Goal: Register for event/course

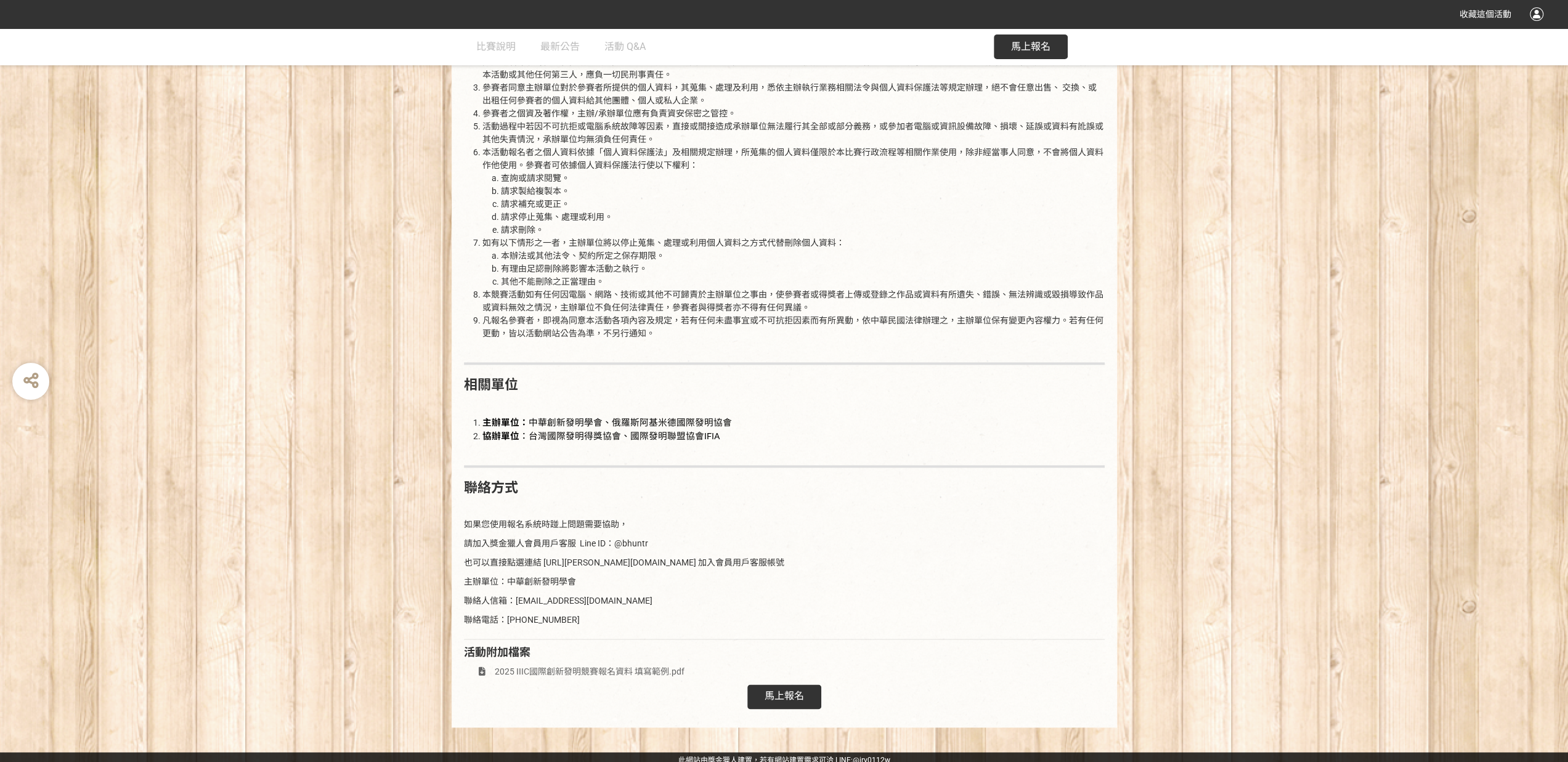
scroll to position [1431, 0]
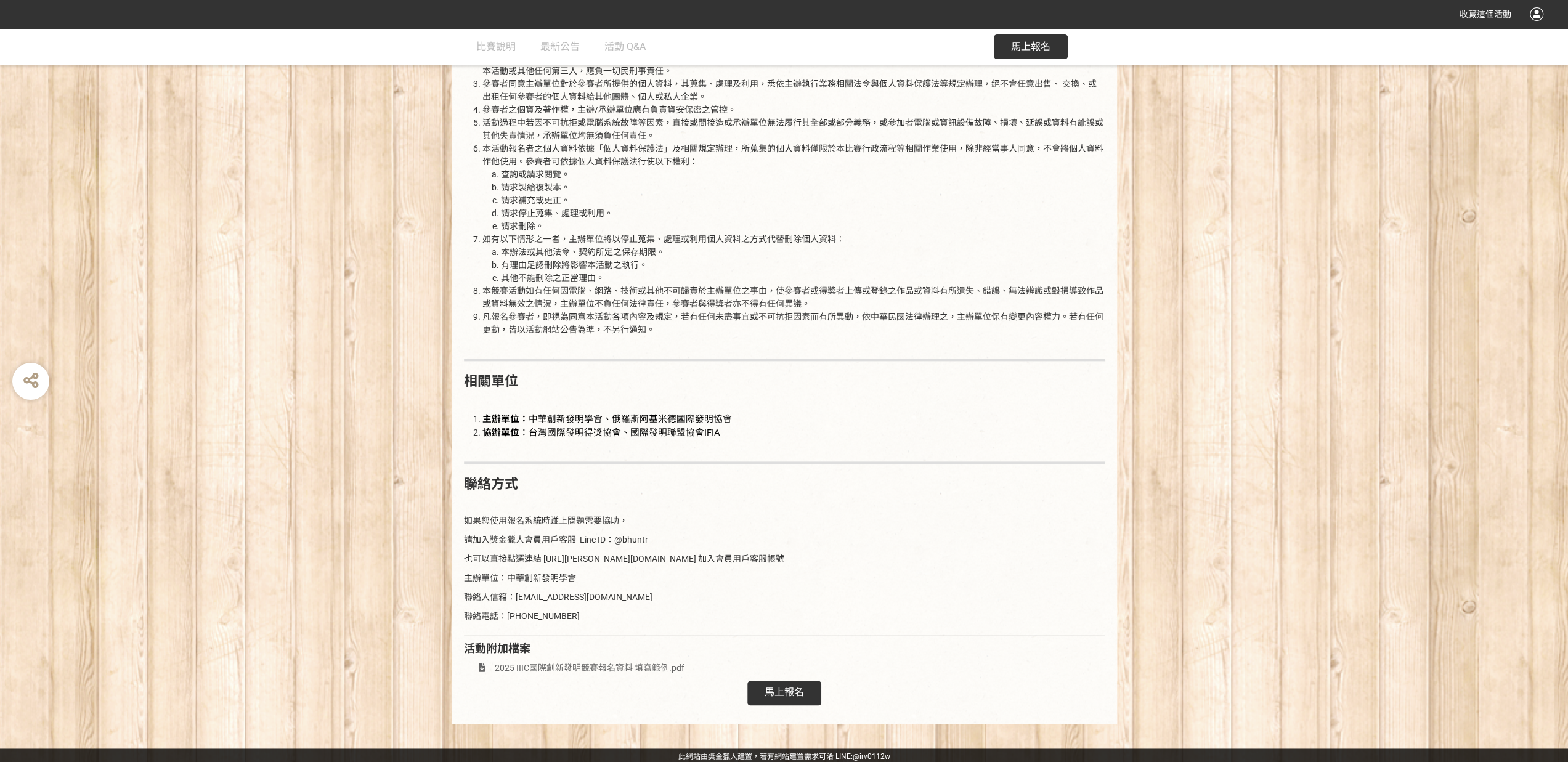
click at [636, 662] on span "2025 IIIC國際創新發明競賽報名資料 填寫範例.pdf" at bounding box center [589, 667] width 189 height 10
click at [784, 690] on span "馬上報名" at bounding box center [784, 692] width 39 height 12
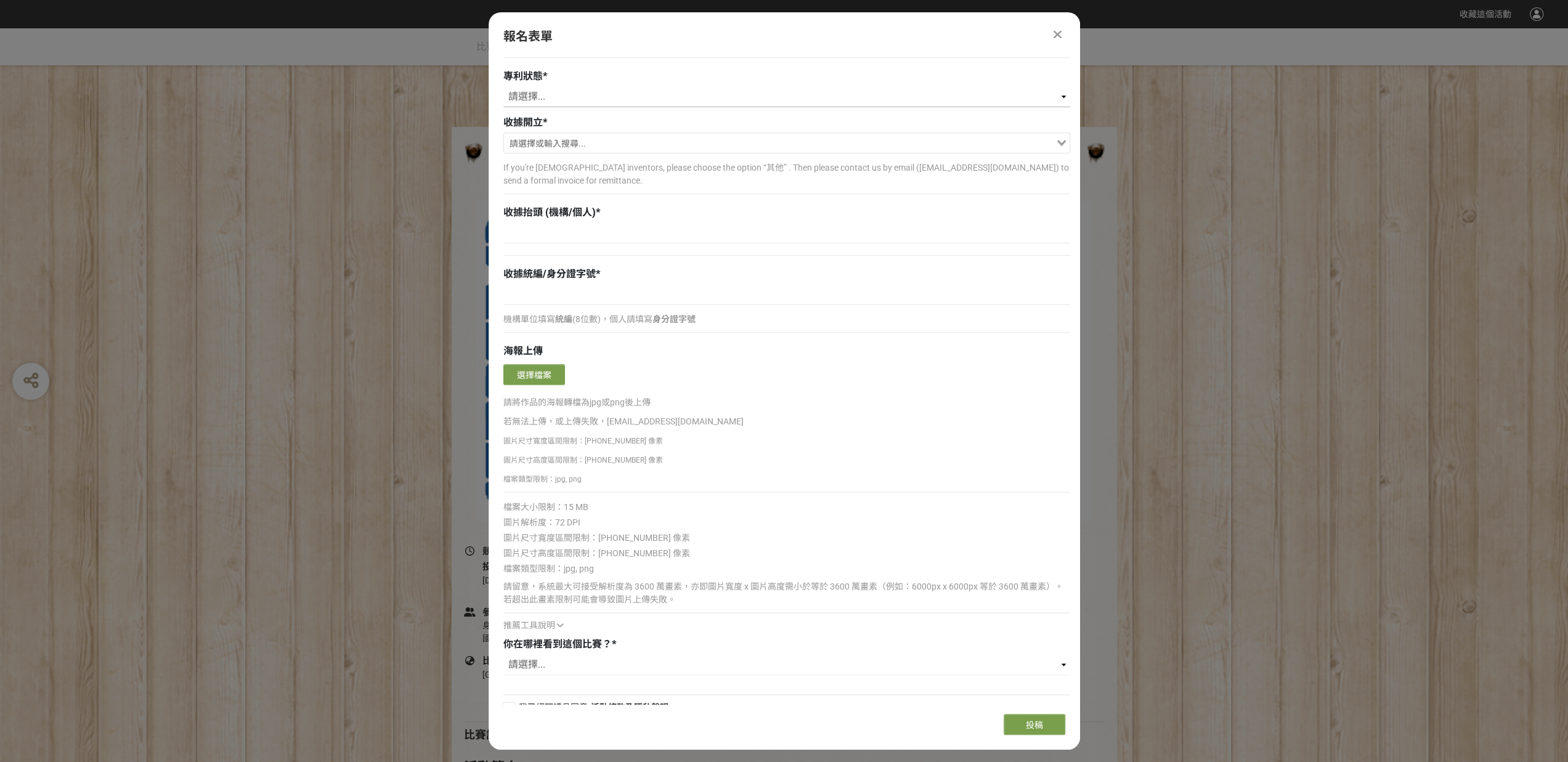
scroll to position [1400, 0]
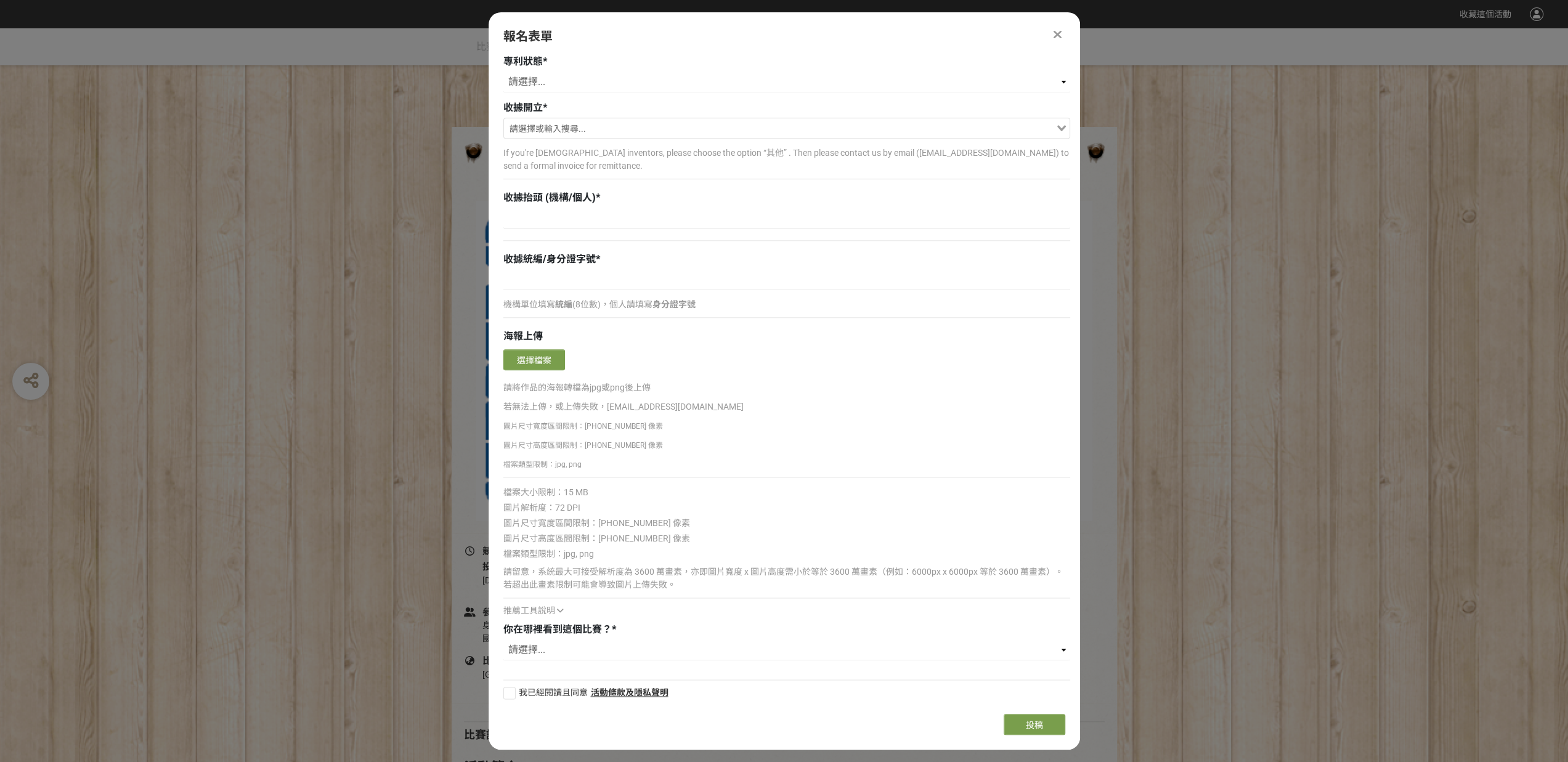
click at [861, 29] on div "報名表單" at bounding box center [784, 36] width 562 height 19
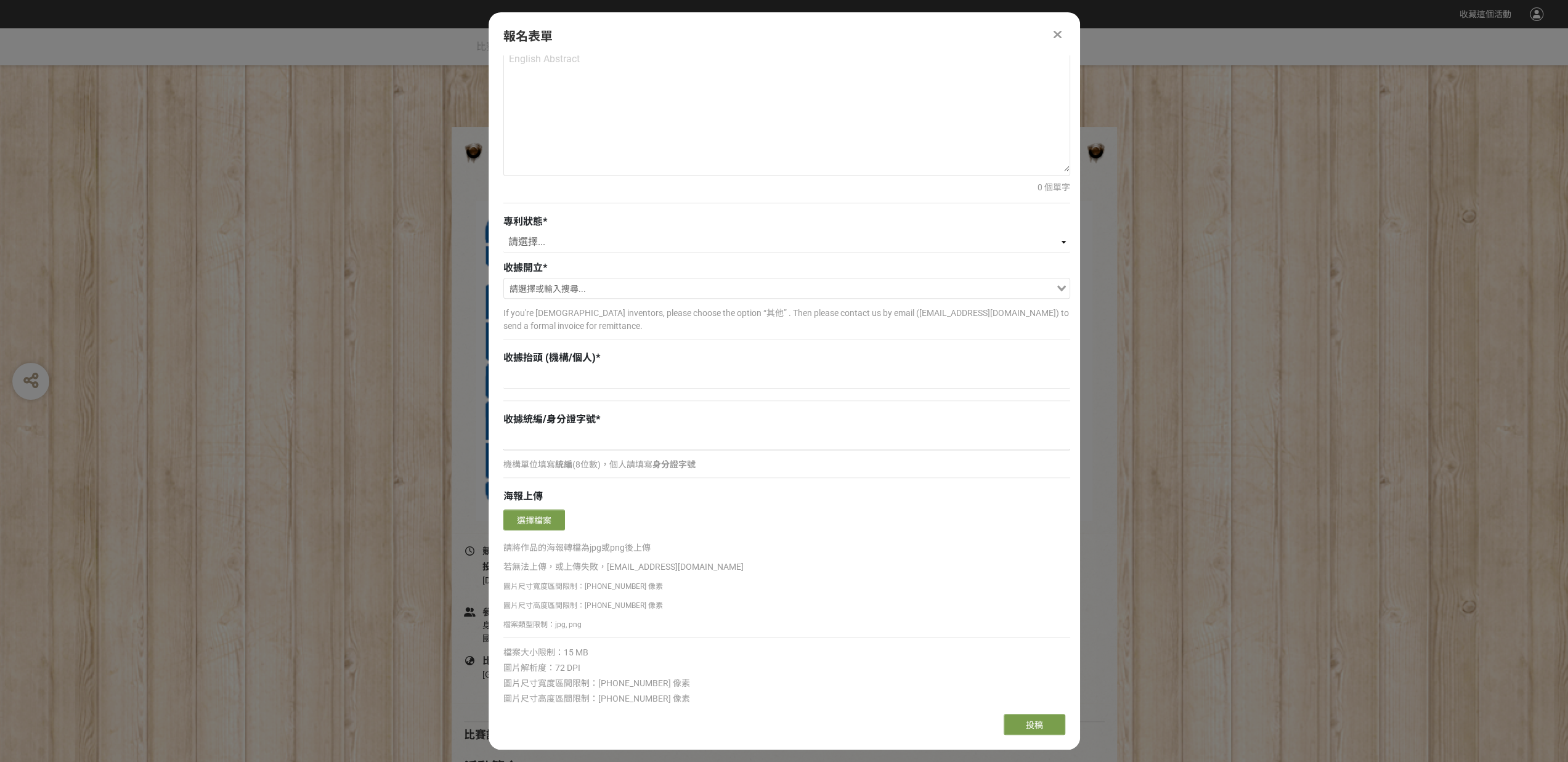
scroll to position [1216, 0]
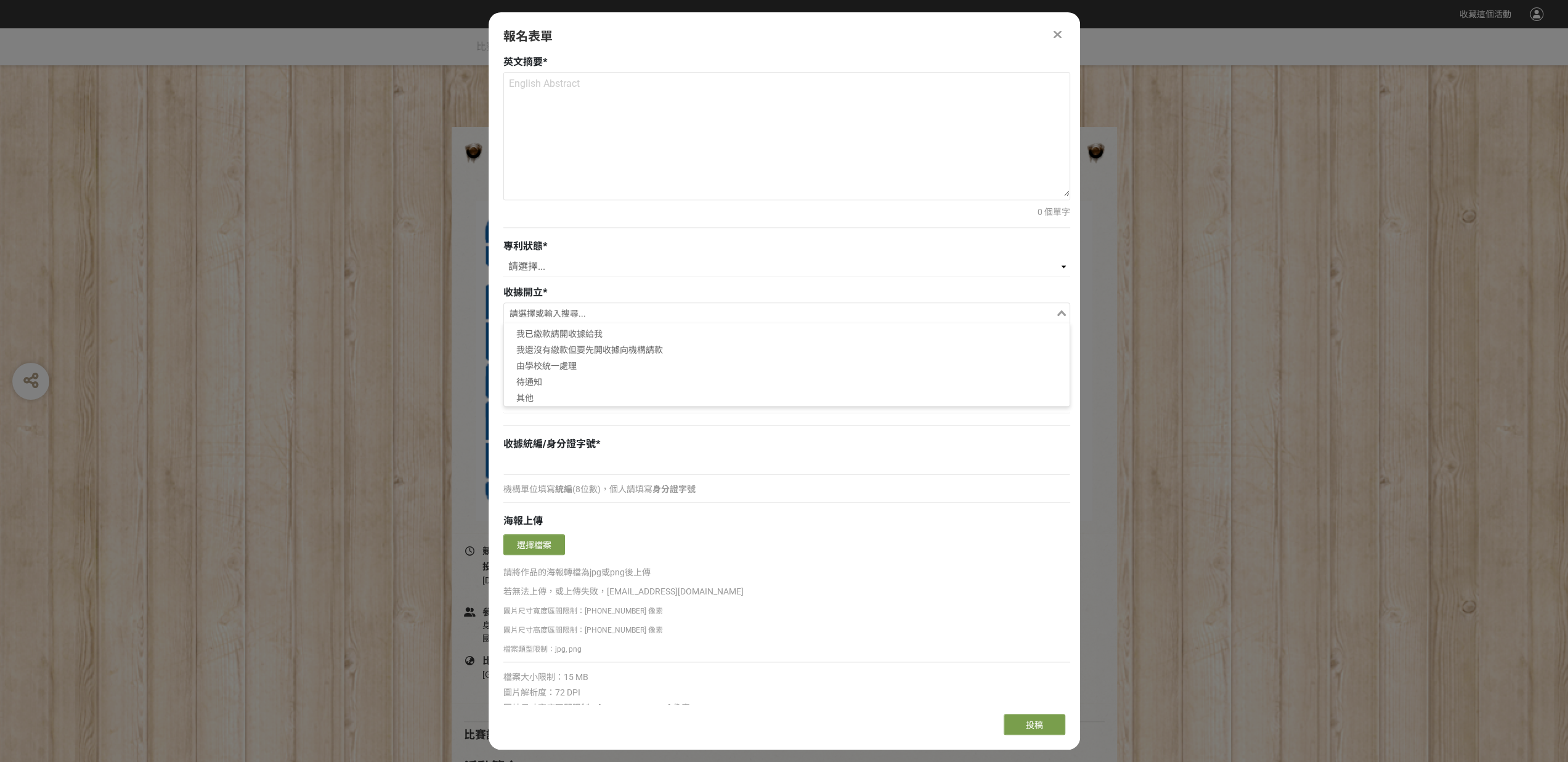
click at [1060, 309] on icon "Search for option" at bounding box center [1061, 313] width 8 height 6
click at [1057, 309] on icon "Search for option" at bounding box center [1061, 313] width 8 height 6
click at [1037, 308] on input "Search for option" at bounding box center [780, 314] width 549 height 17
click at [797, 290] on div "收據開立 *" at bounding box center [787, 292] width 567 height 15
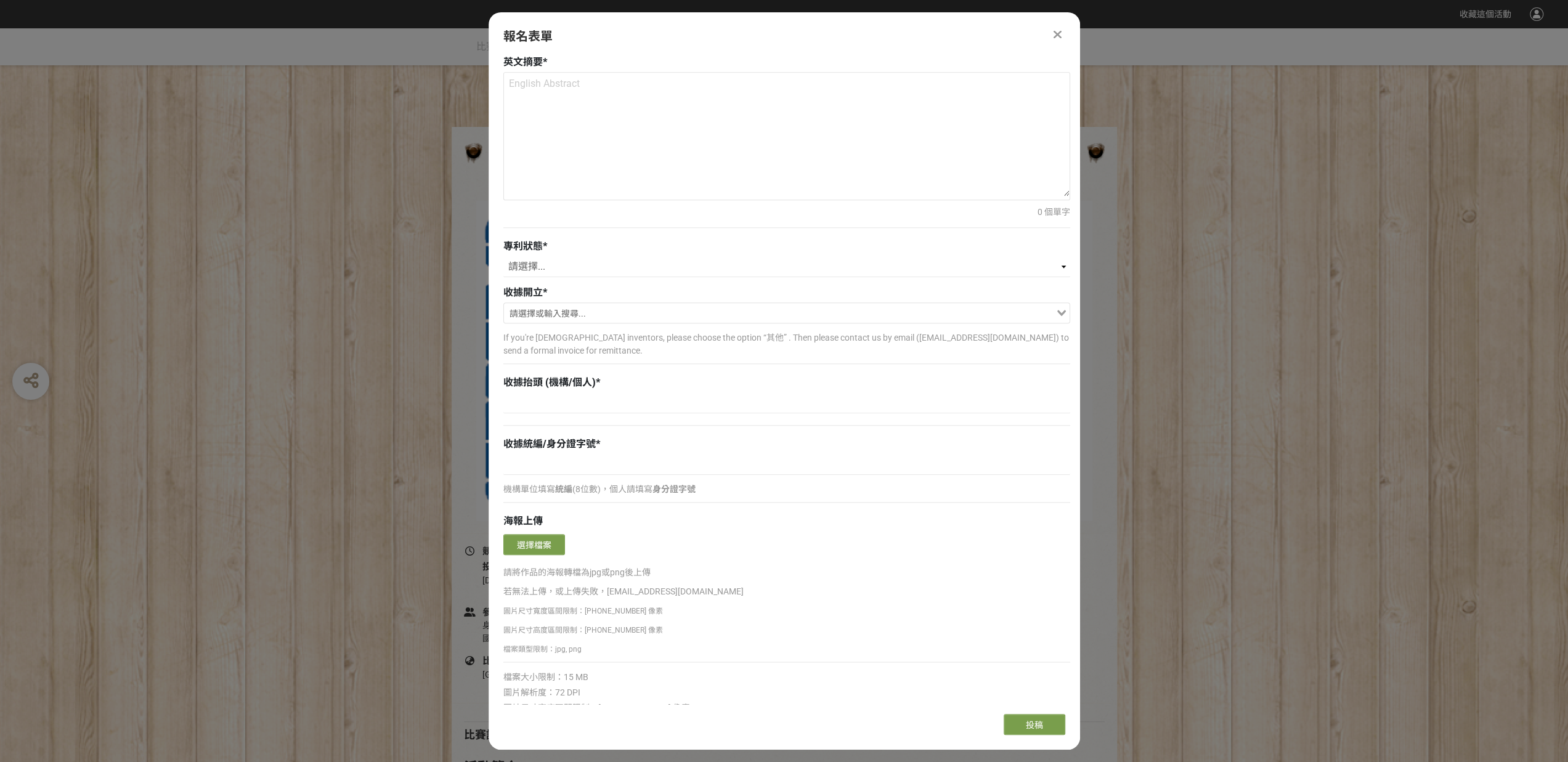
scroll to position [1277, 0]
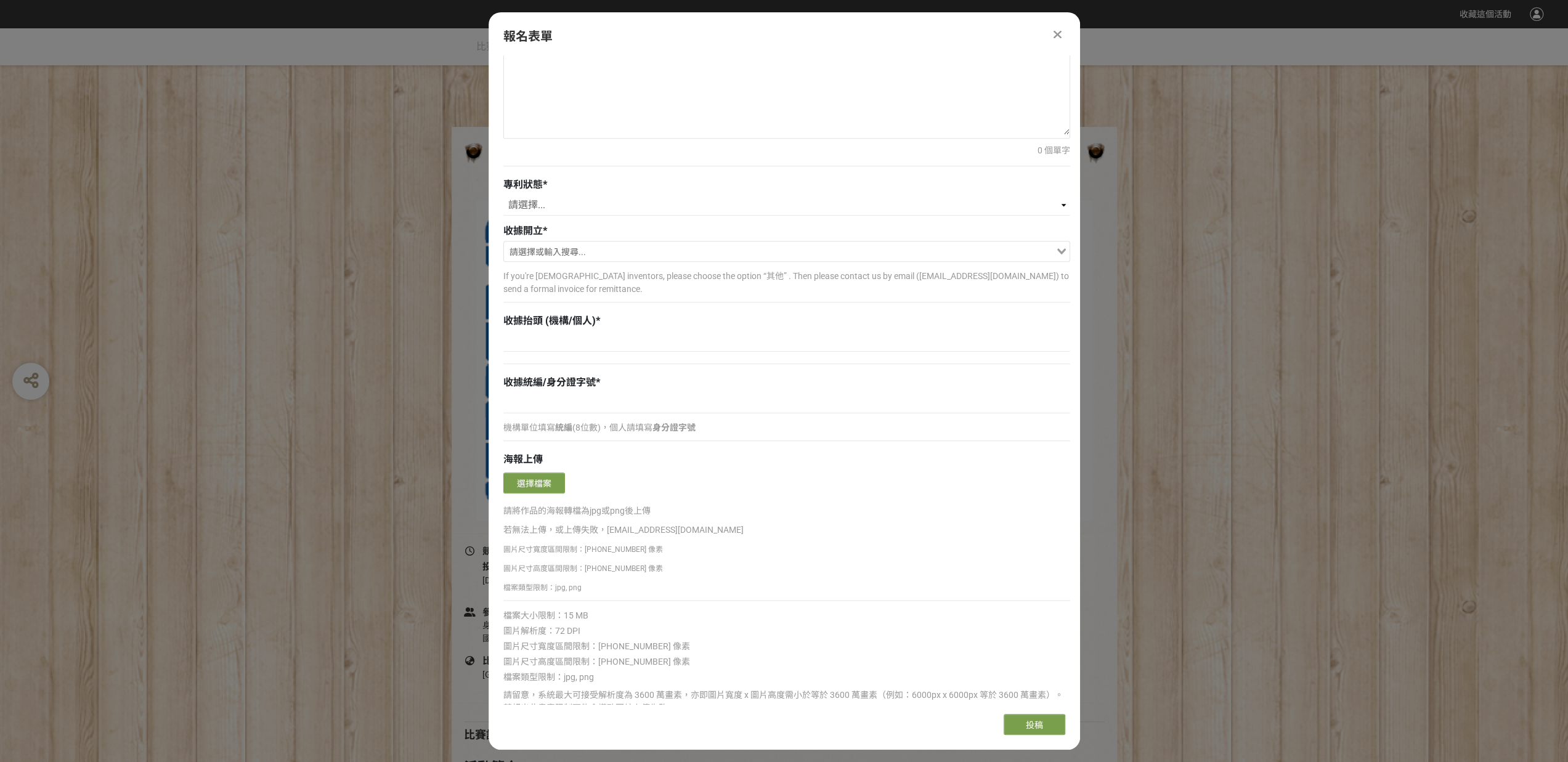
click at [1058, 248] on icon "Search for option" at bounding box center [1061, 252] width 8 height 6
click at [651, 223] on div "收據開立 *" at bounding box center [787, 230] width 567 height 15
click at [728, 254] on input "Search for option" at bounding box center [780, 252] width 549 height 17
click at [1044, 248] on input "Search for option" at bounding box center [780, 252] width 549 height 17
click at [766, 252] on input "Search for option" at bounding box center [780, 252] width 549 height 17
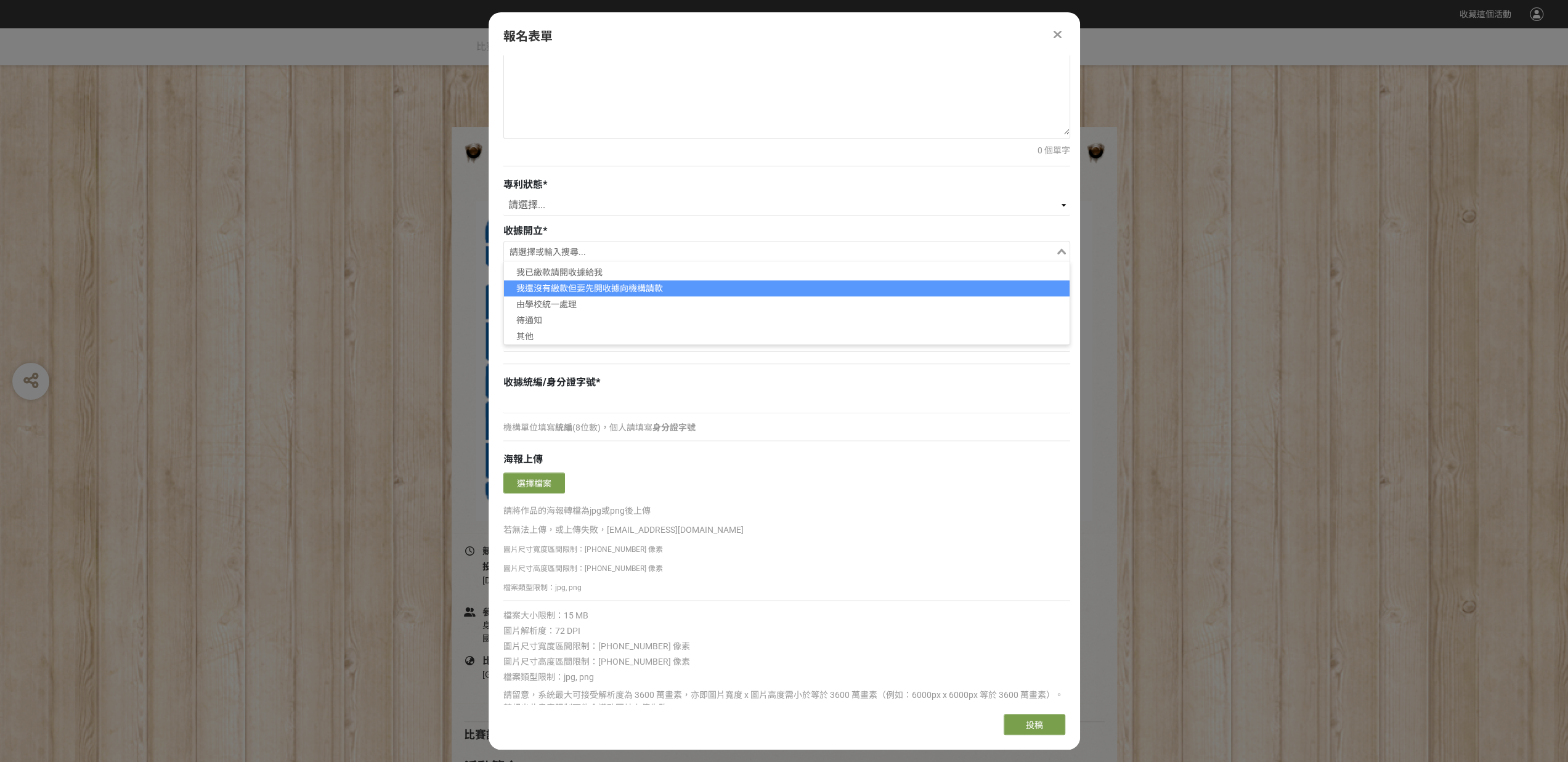
click at [671, 280] on li "我還沒有繳款但要先開收據向機構請款" at bounding box center [787, 288] width 566 height 16
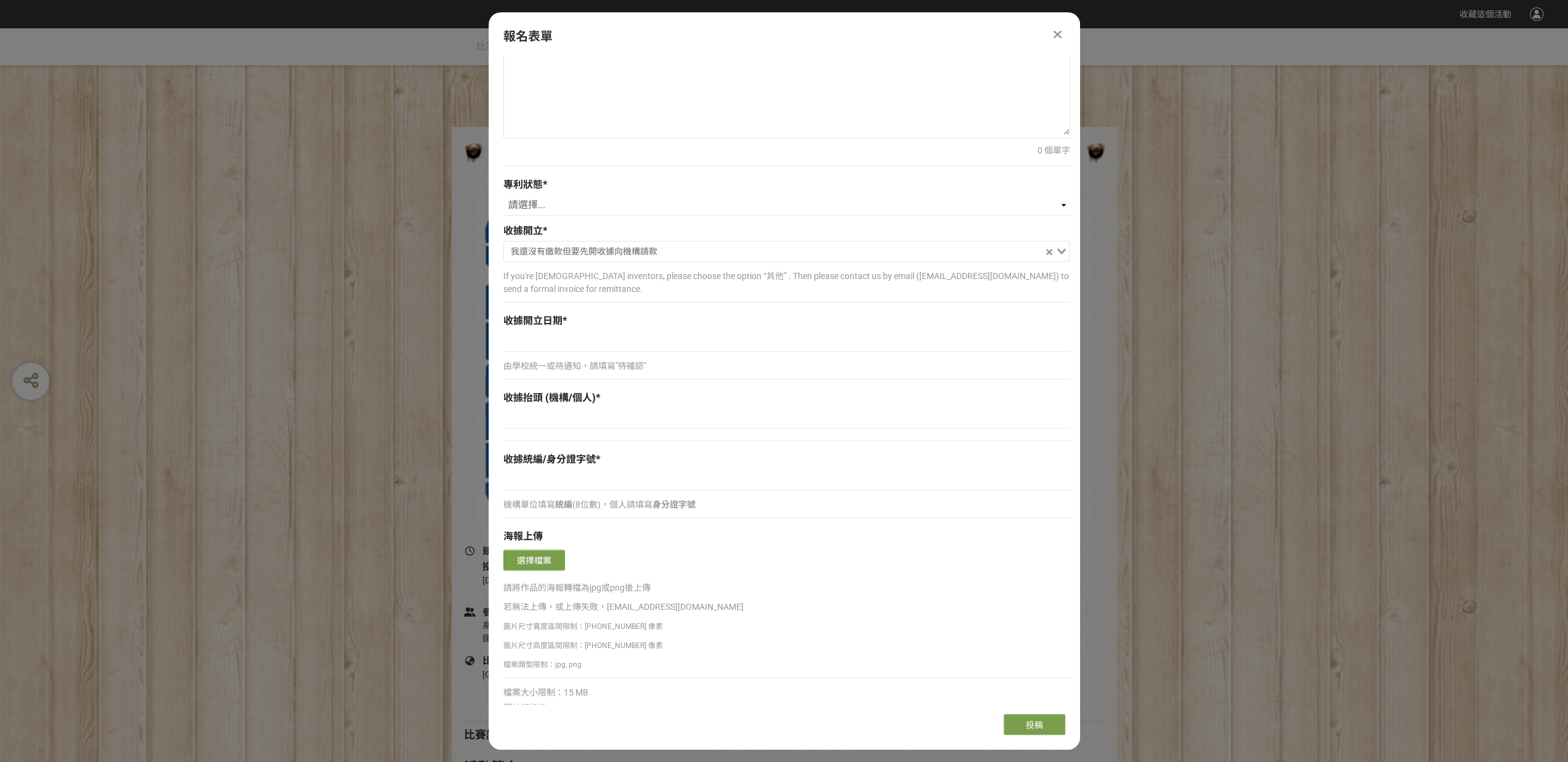
click at [1062, 36] on div at bounding box center [1057, 34] width 15 height 15
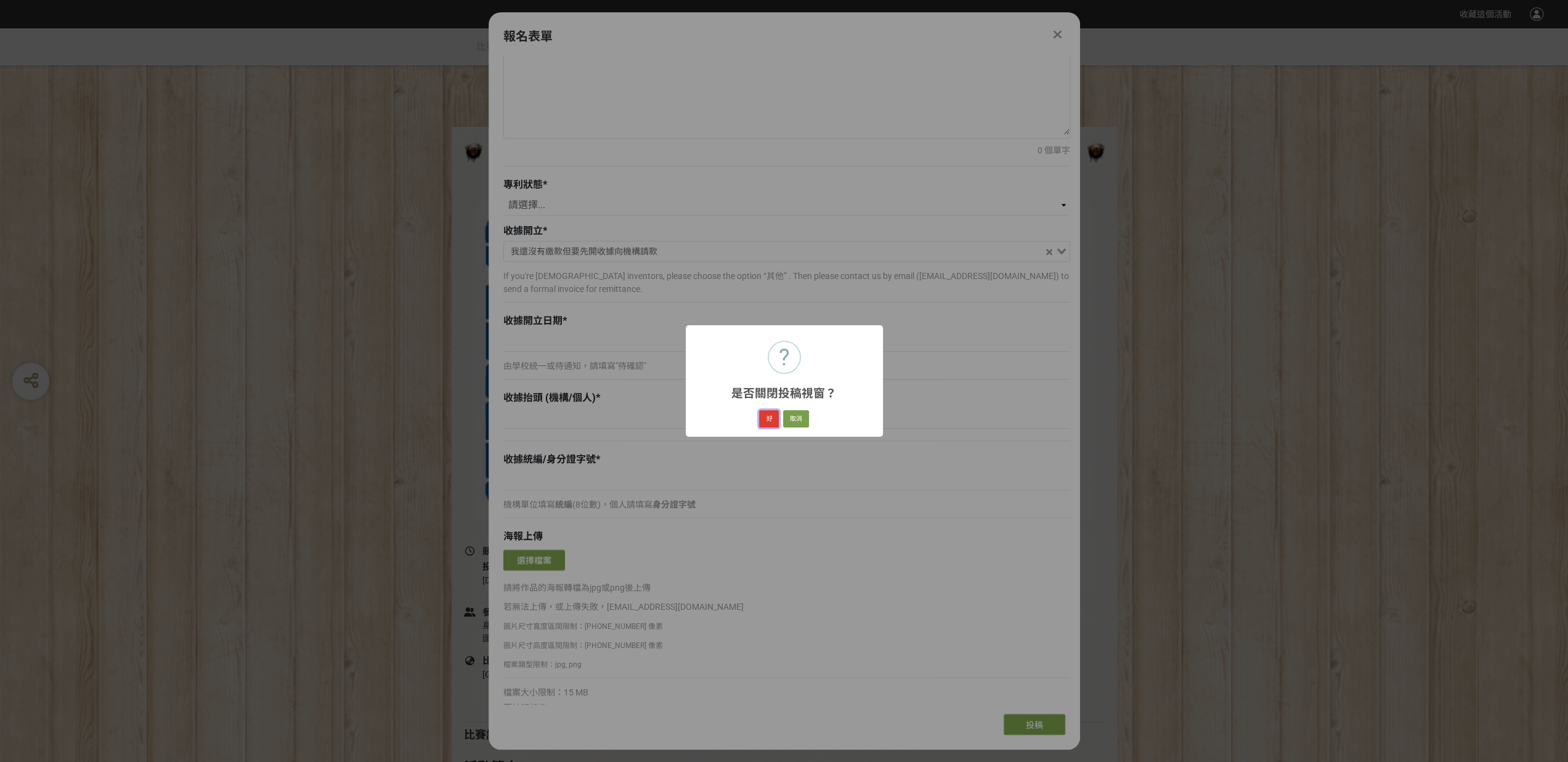
click at [764, 422] on button "好" at bounding box center [769, 419] width 20 height 17
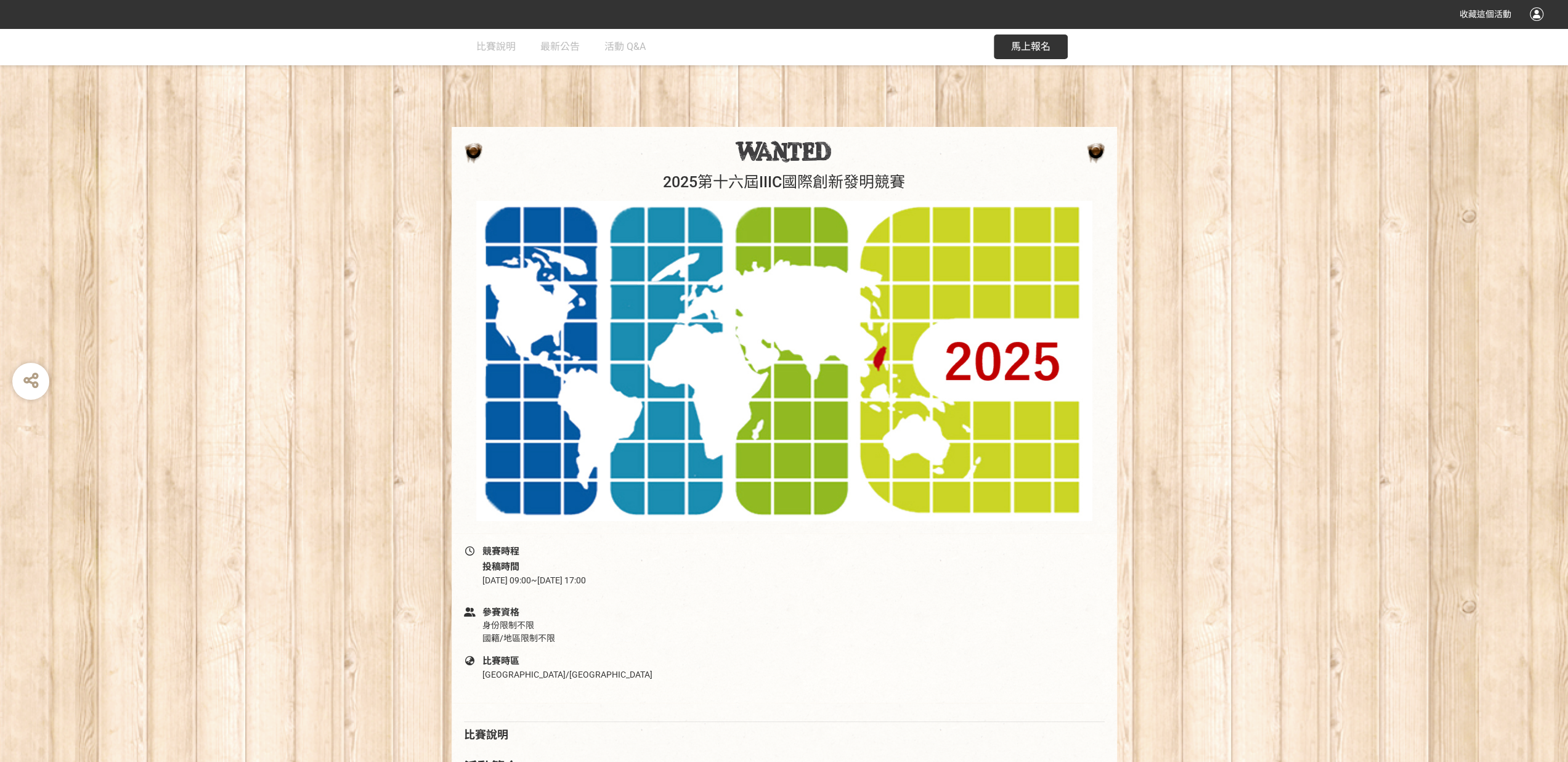
scroll to position [171, 0]
